Goal: Task Accomplishment & Management: Manage account settings

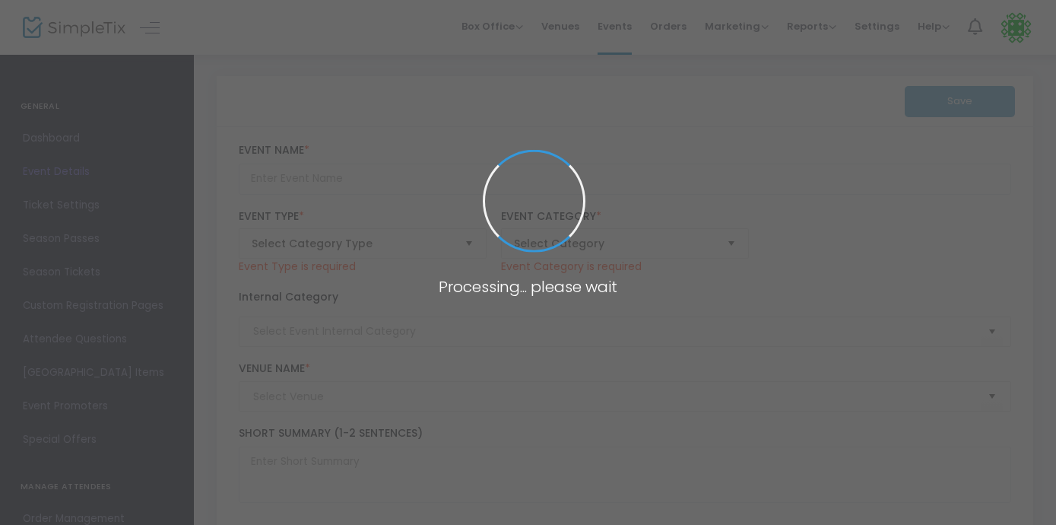
type input "DtMF Coffee & Mimosa Party: No me Quiero ir de [GEOGRAPHIC_DATA]"
type textarea "For the ones who couldn’t make it to Bad Bunny’s Residency in PR this one’s for…"
type input "Buy Tickets"
type input "Number Thirty Eight"
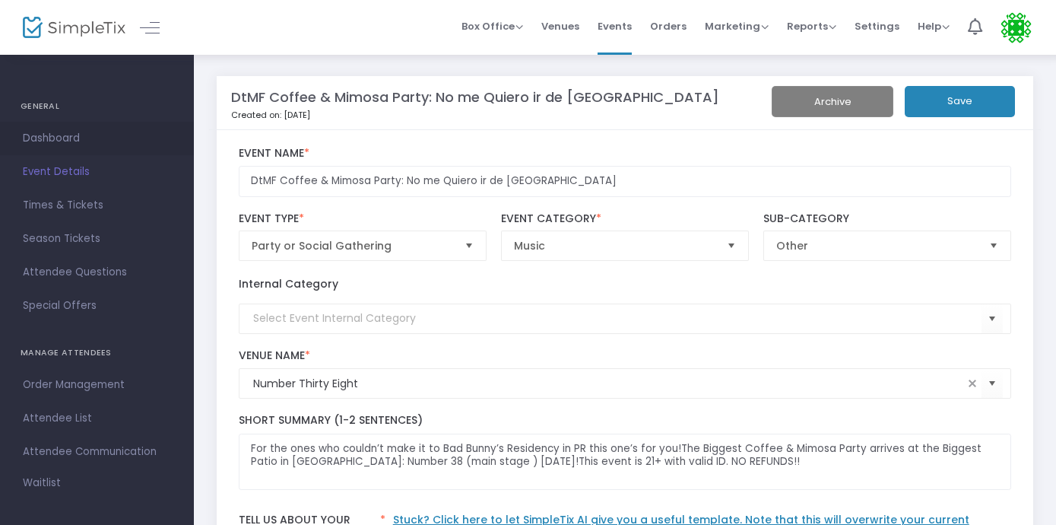
click at [43, 137] on span "Dashboard" at bounding box center [97, 139] width 148 height 20
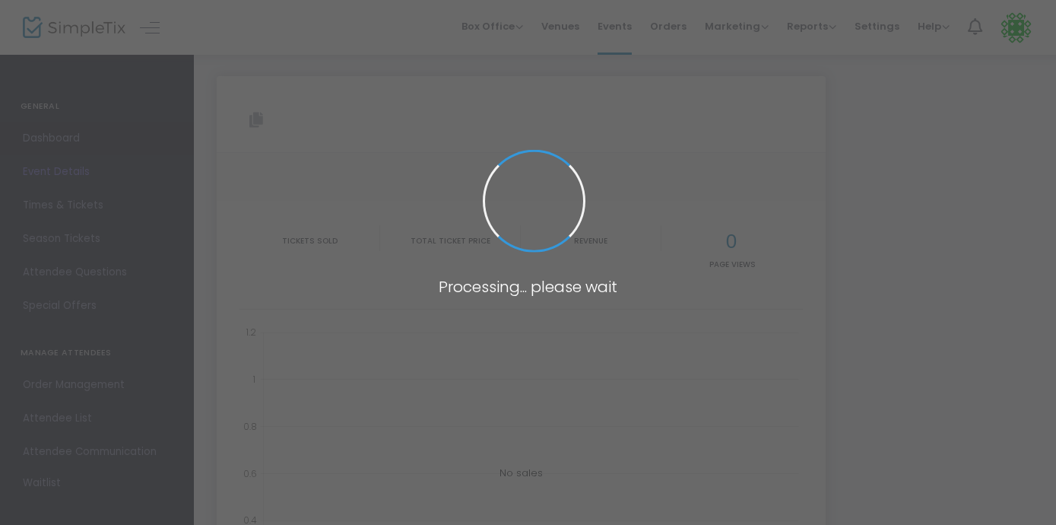
type input "[URL][DOMAIN_NAME]"
